Goal: Information Seeking & Learning: Learn about a topic

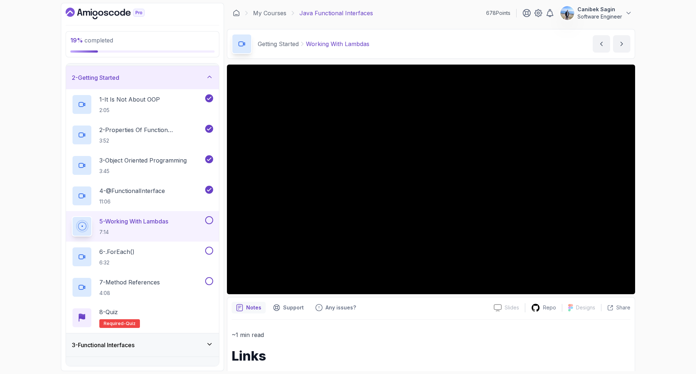
scroll to position [82, 0]
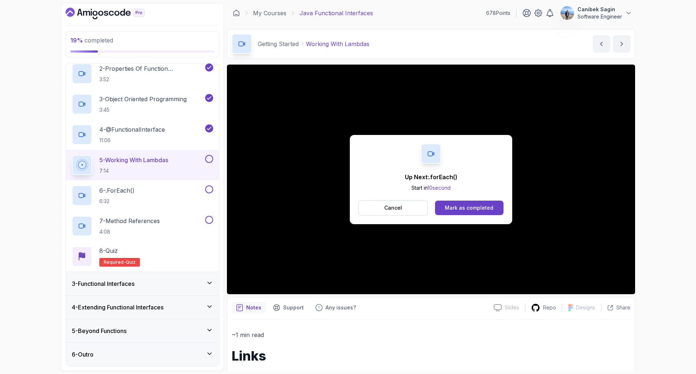
click at [208, 159] on button at bounding box center [209, 159] width 8 height 8
click at [480, 213] on button "Mark as completed" at bounding box center [469, 208] width 69 height 15
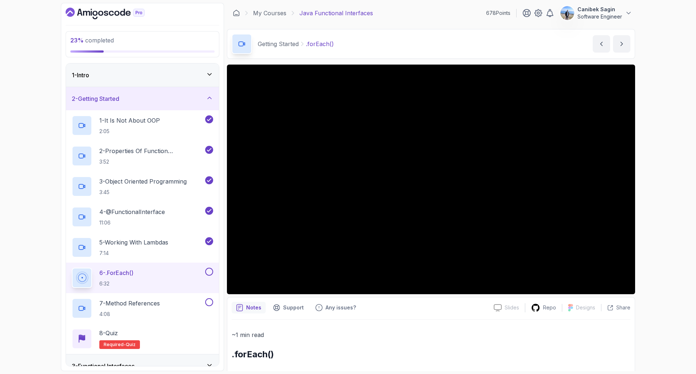
click at [175, 99] on div "2 - Getting Started" at bounding box center [142, 98] width 141 height 9
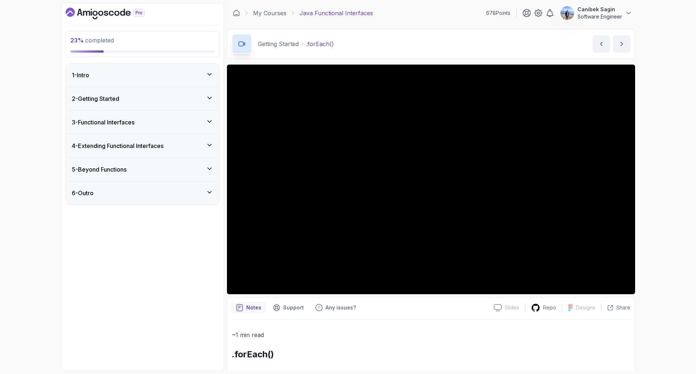
click at [154, 124] on div "3 - Functional Interfaces" at bounding box center [142, 122] width 141 height 9
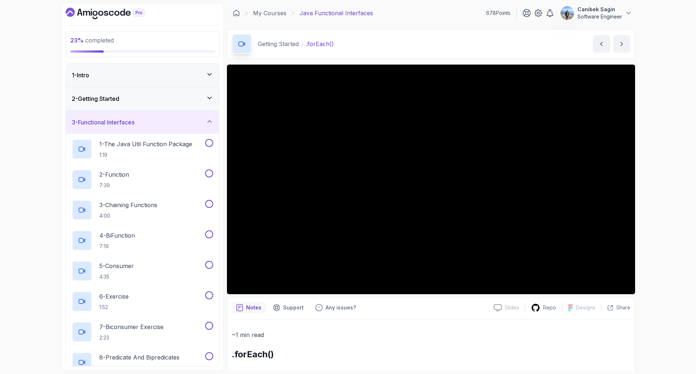
click at [154, 124] on div "3 - Functional Interfaces" at bounding box center [142, 122] width 141 height 9
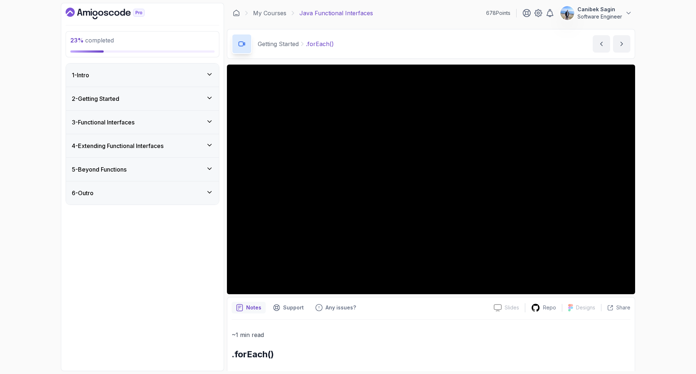
click at [139, 101] on div "2 - Getting Started" at bounding box center [142, 98] width 141 height 9
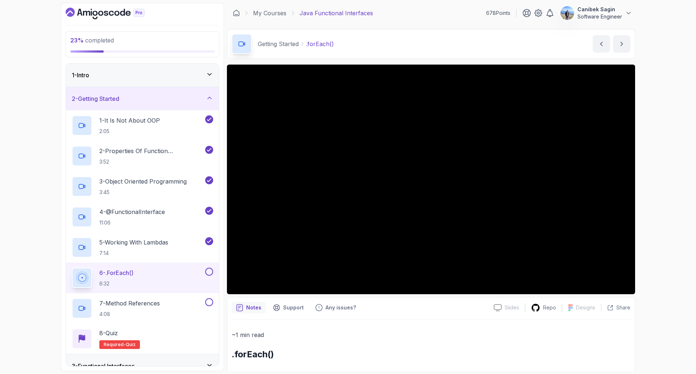
click at [601, 13] on p "Software Engineer" at bounding box center [600, 16] width 45 height 7
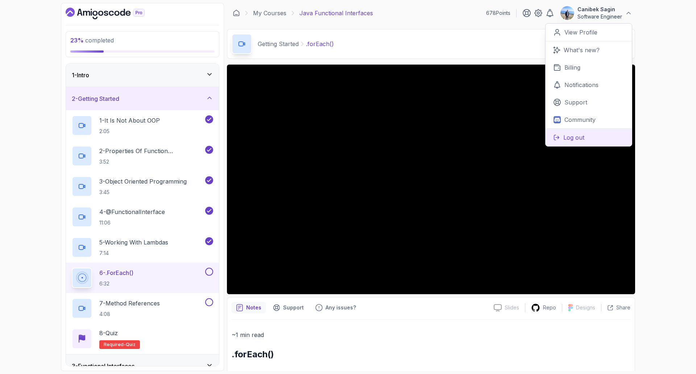
click at [581, 136] on p "Log out" at bounding box center [573, 137] width 21 height 9
